Goal: Task Accomplishment & Management: Complete application form

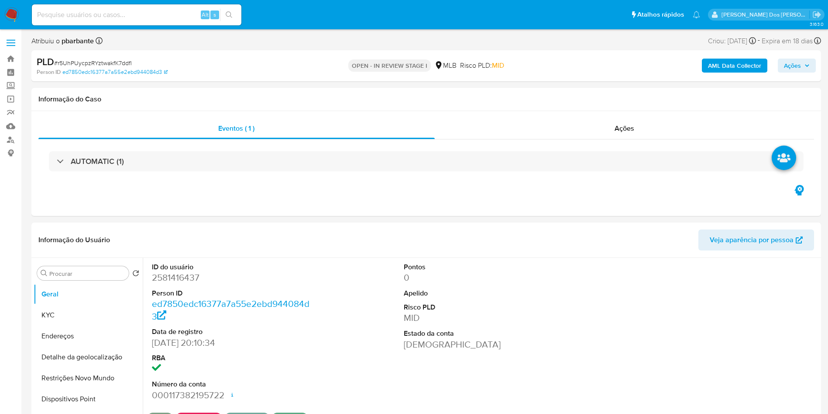
select select "10"
click at [795, 63] on span "Ações" at bounding box center [792, 66] width 17 height 14
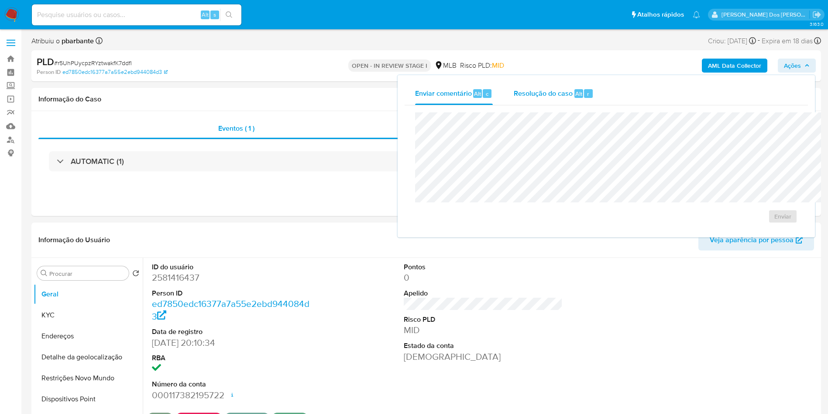
click at [514, 94] on span "Resolução do caso" at bounding box center [543, 93] width 59 height 10
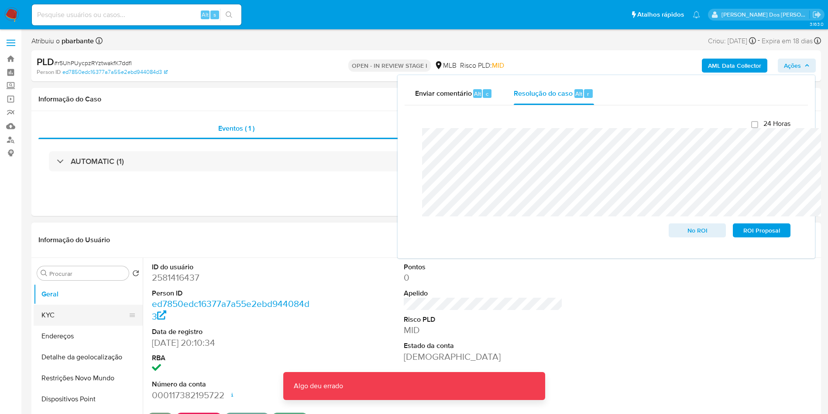
click at [76, 325] on button "KYC" at bounding box center [85, 314] width 102 height 21
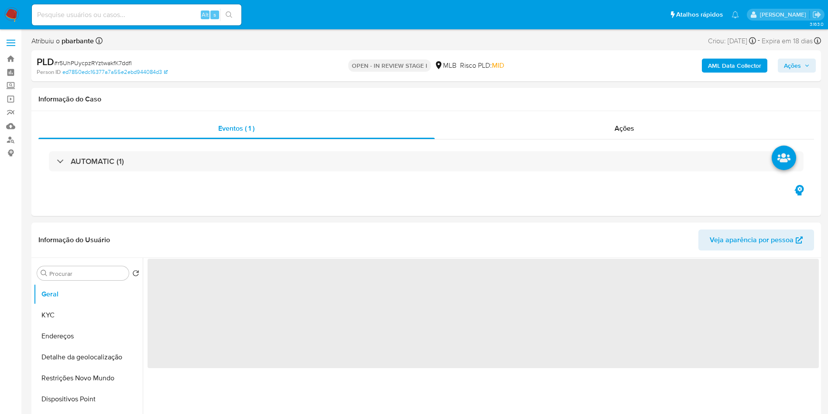
select select "10"
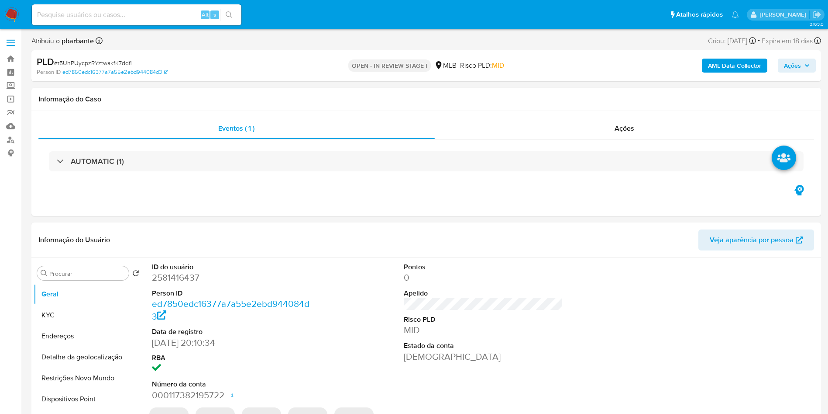
click at [794, 61] on span "Ações" at bounding box center [792, 66] width 17 height 14
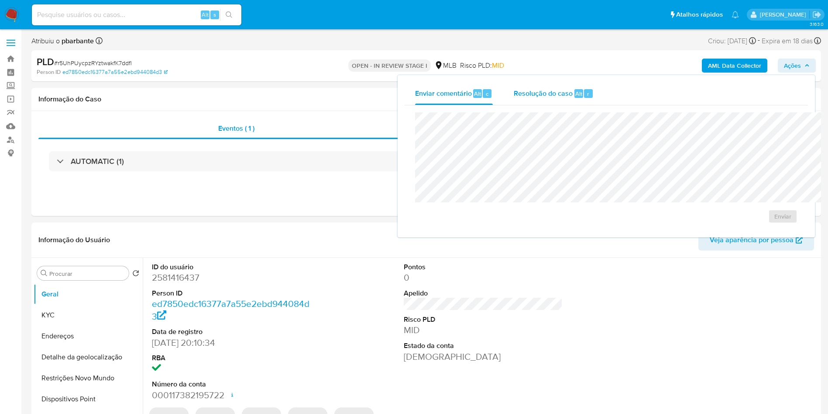
click at [514, 89] on span "Resolução do caso" at bounding box center [543, 93] width 59 height 10
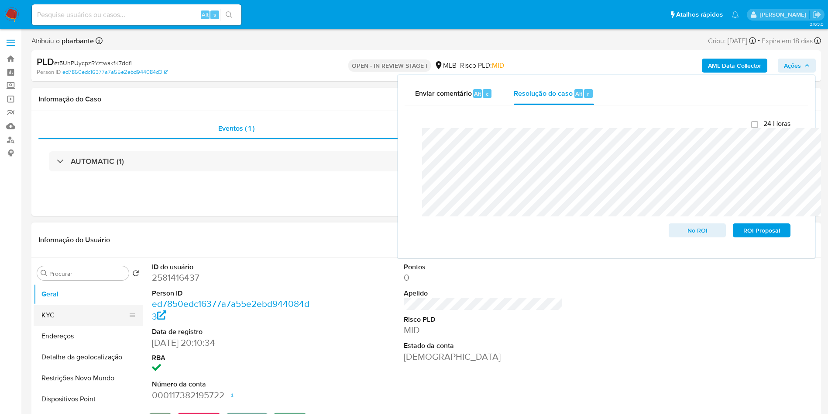
click at [74, 325] on button "KYC" at bounding box center [85, 314] width 102 height 21
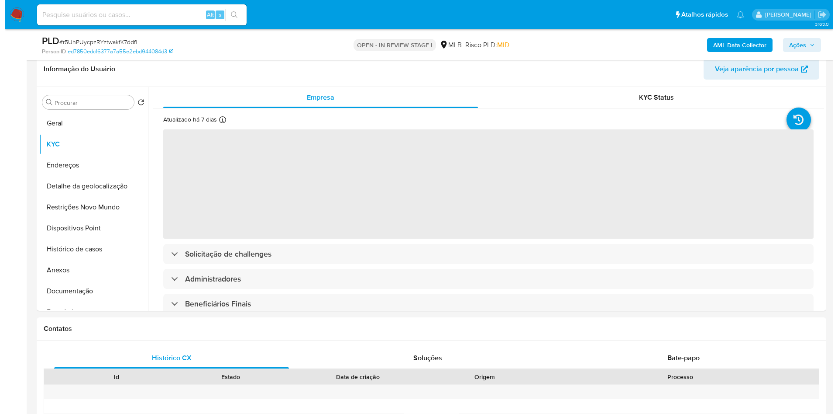
scroll to position [141, 0]
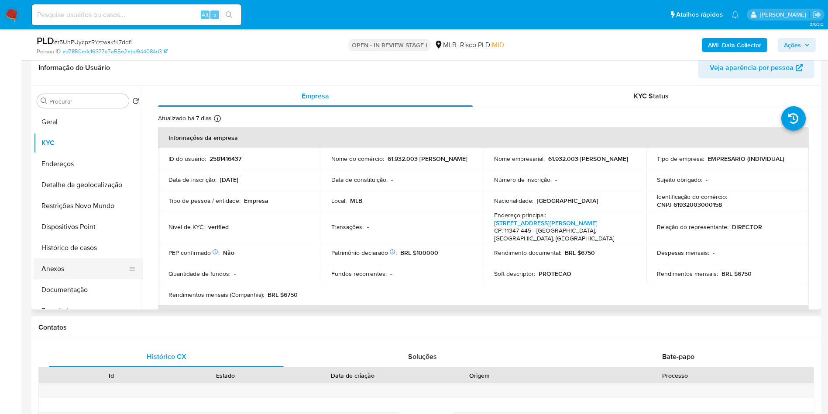
click at [75, 279] on button "Anexos" at bounding box center [85, 268] width 102 height 21
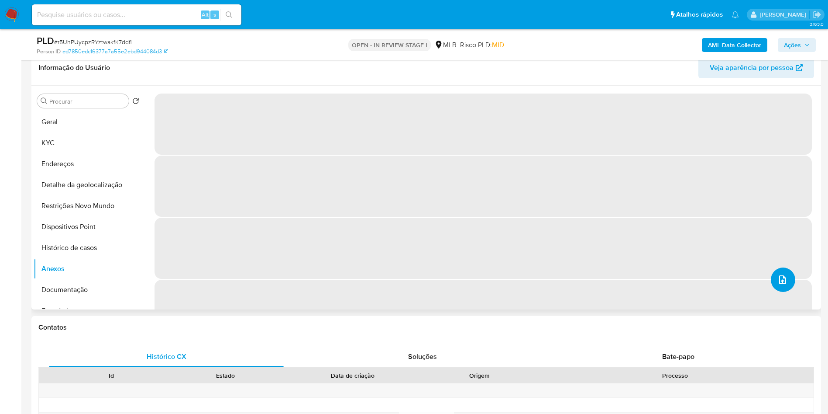
click at [779, 292] on button "upload-file" at bounding box center [783, 279] width 24 height 24
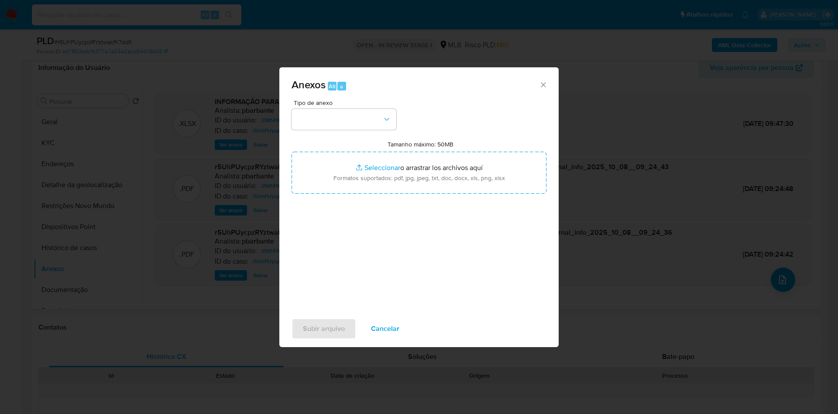
click at [351, 100] on span "Tipo de anexo" at bounding box center [346, 103] width 105 height 6
click at [345, 109] on button "button" at bounding box center [344, 119] width 105 height 21
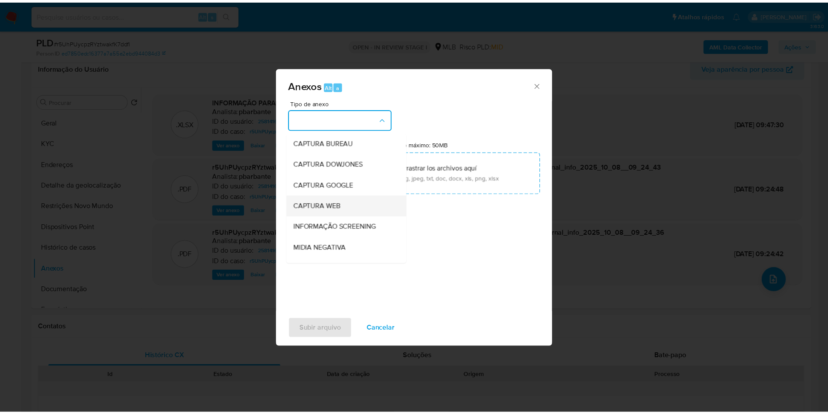
scroll to position [117, 0]
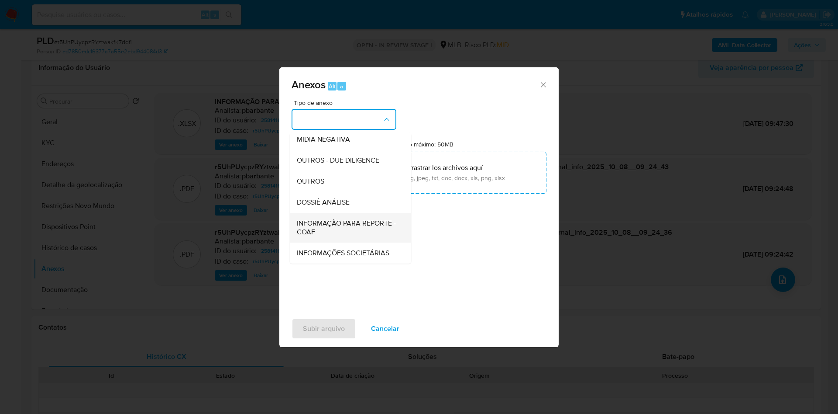
click at [328, 219] on span "INFORMAÇÃO PARA REPORTE - COAF" at bounding box center [348, 227] width 102 height 17
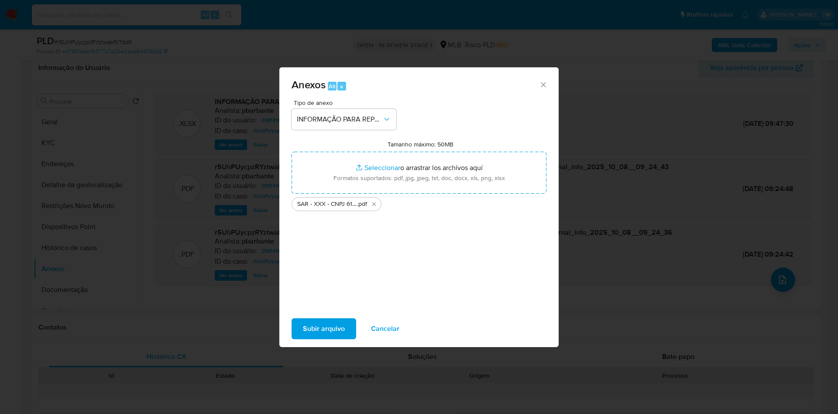
click at [312, 338] on span "Subir arquivo" at bounding box center [324, 328] width 42 height 19
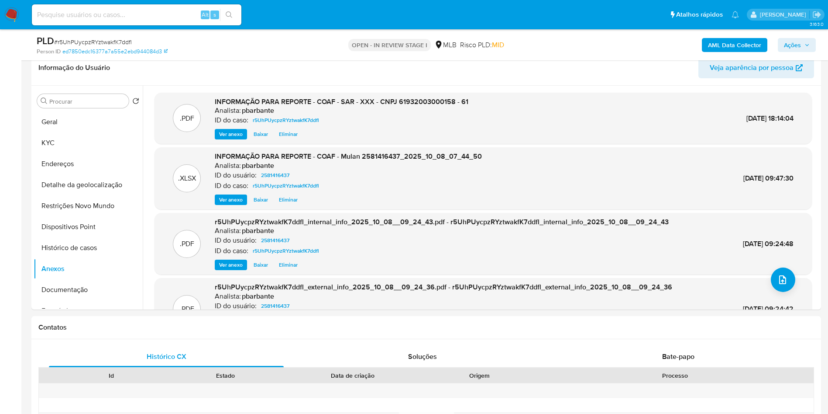
click at [806, 48] on span "Ações" at bounding box center [797, 45] width 26 height 12
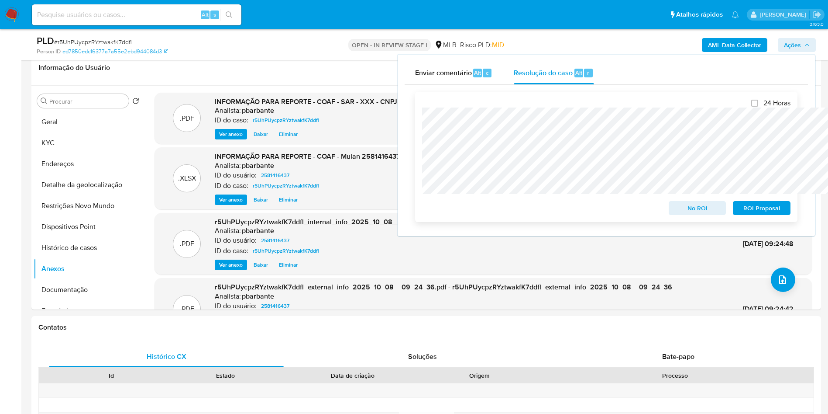
click at [770, 211] on span "ROI Proposal" at bounding box center [761, 208] width 45 height 12
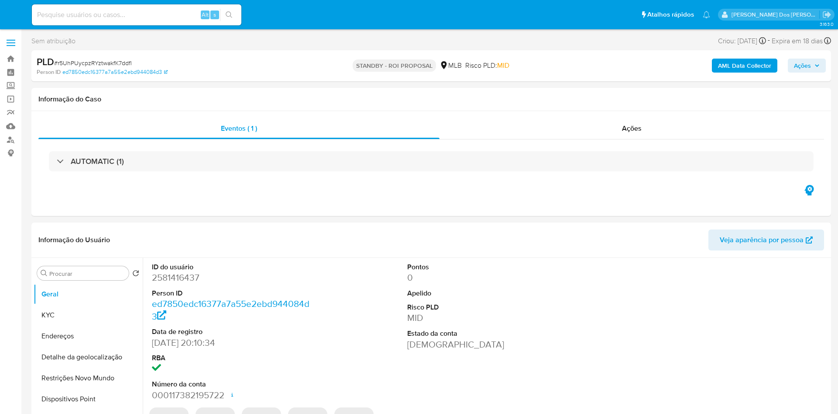
select select "10"
